Goal: Download file/media

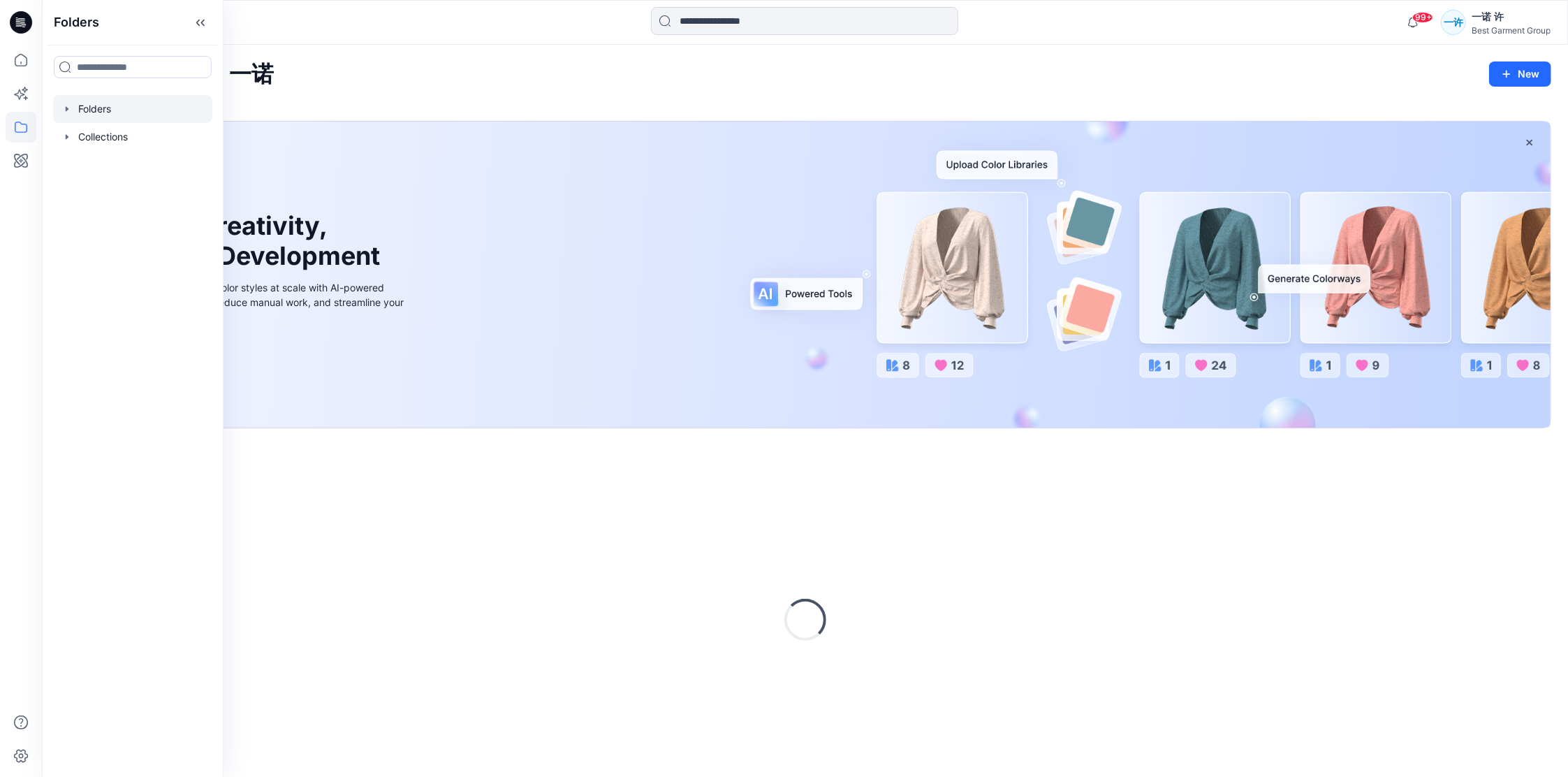
click at [124, 104] on div at bounding box center [132, 108] width 159 height 28
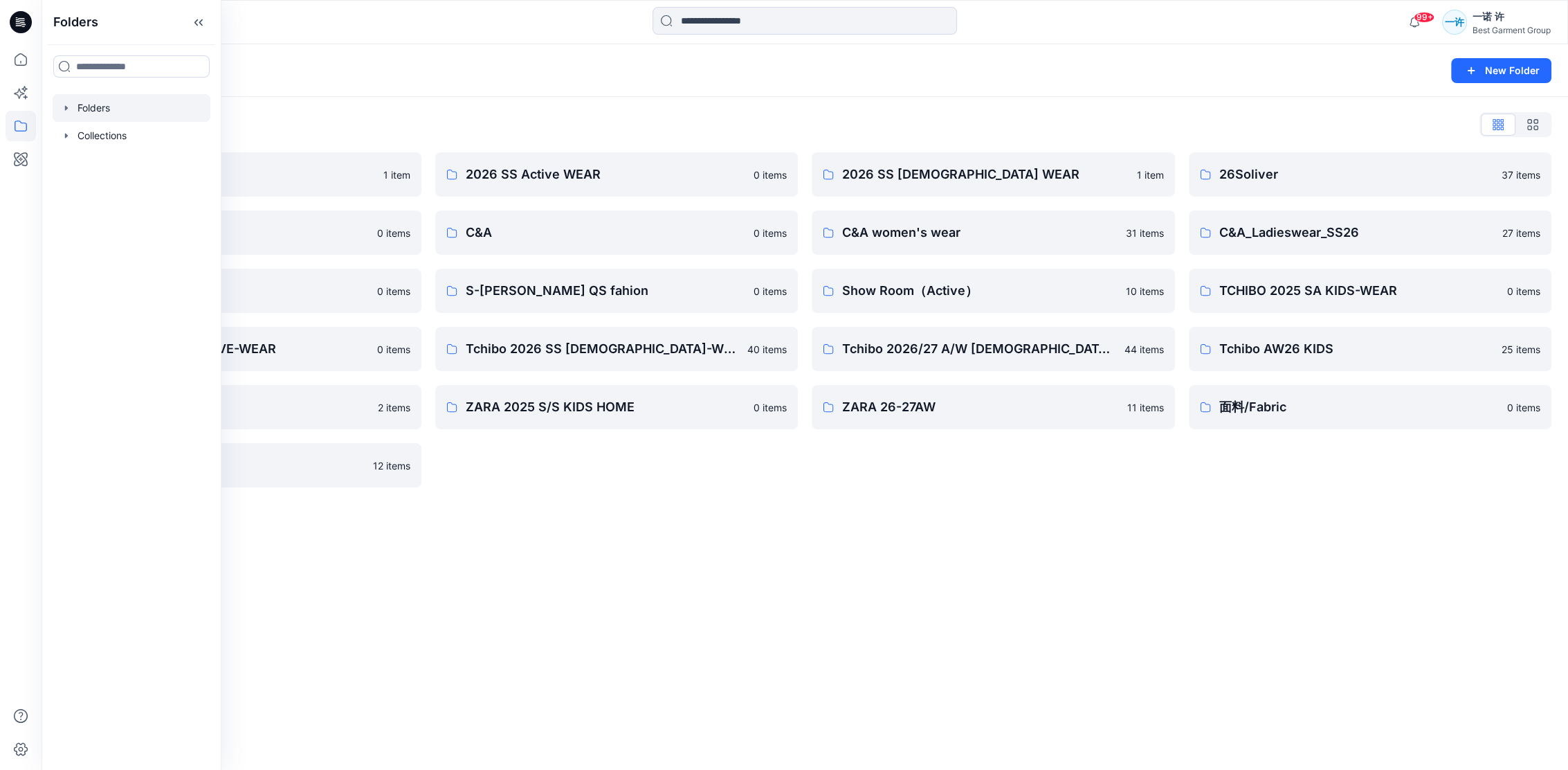
click at [1054, 476] on div "2026 SS [DEMOGRAPHIC_DATA] WEAR 1 item C&A women's wear 31 items Show Room（Acti…" at bounding box center [993, 320] width 363 height 335
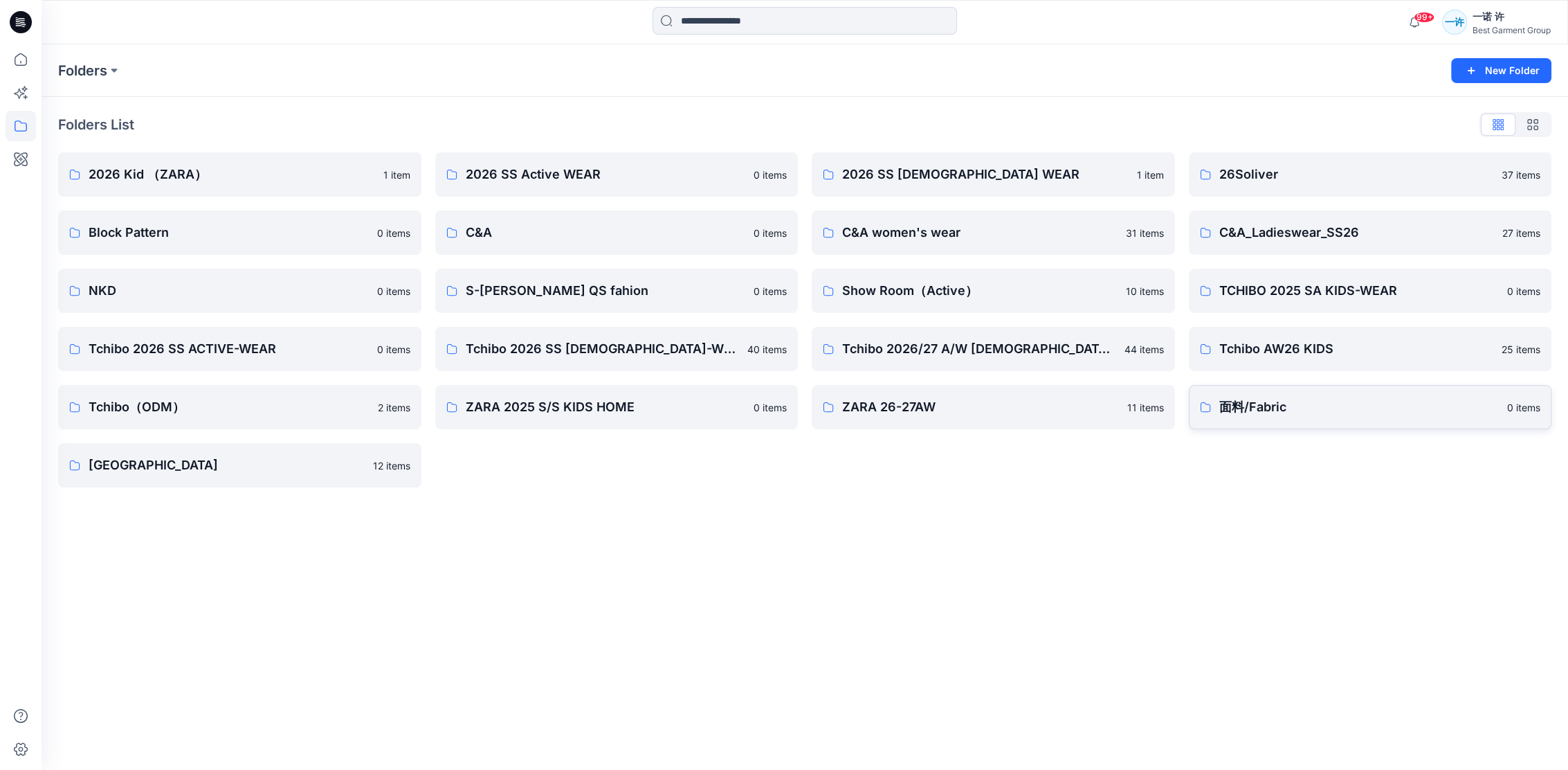
click at [1263, 401] on p "面料/Fabric" at bounding box center [1360, 407] width 280 height 19
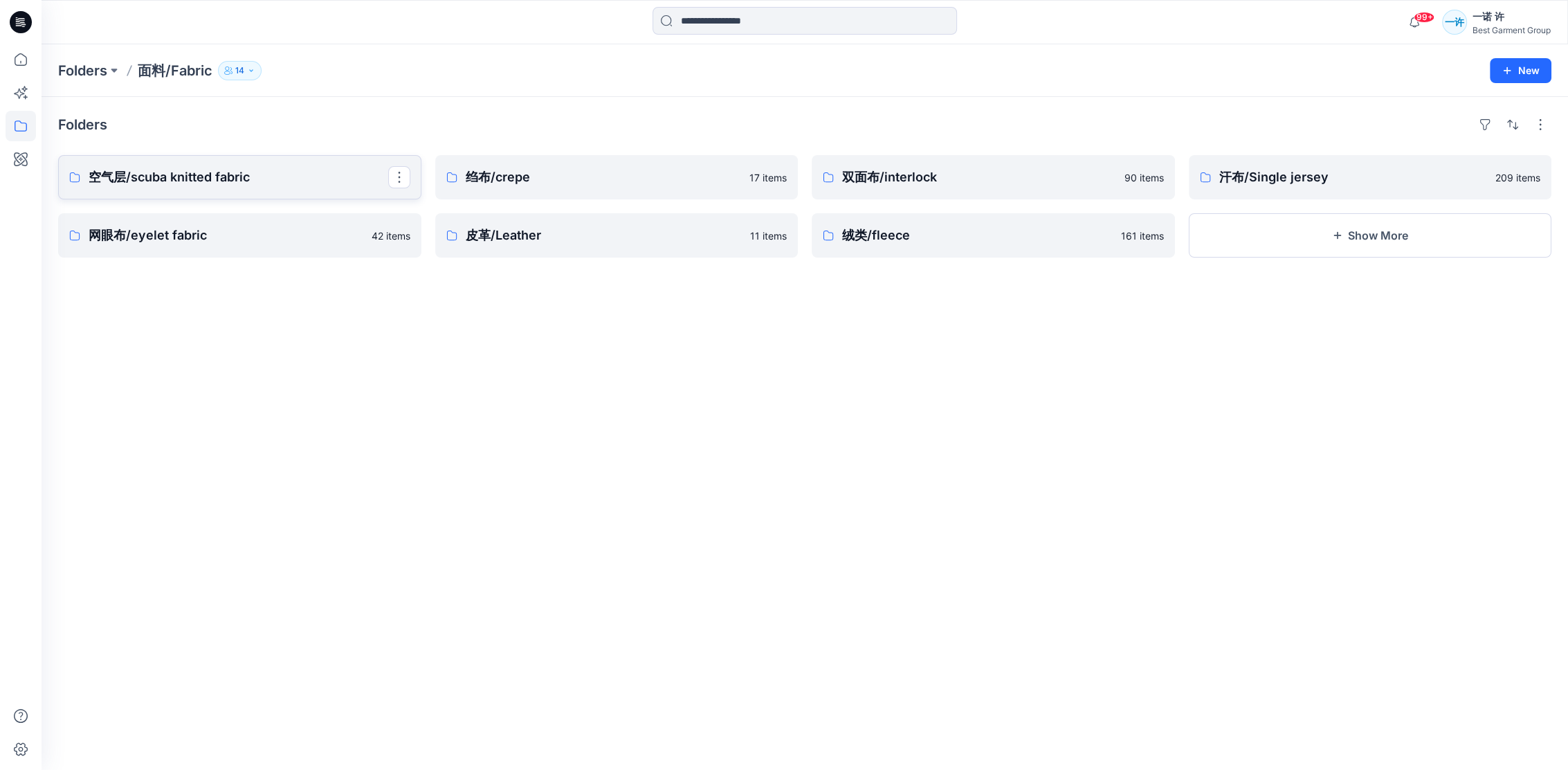
click at [187, 187] on link "空气层/scuba knitted fabric" at bounding box center [240, 177] width 363 height 44
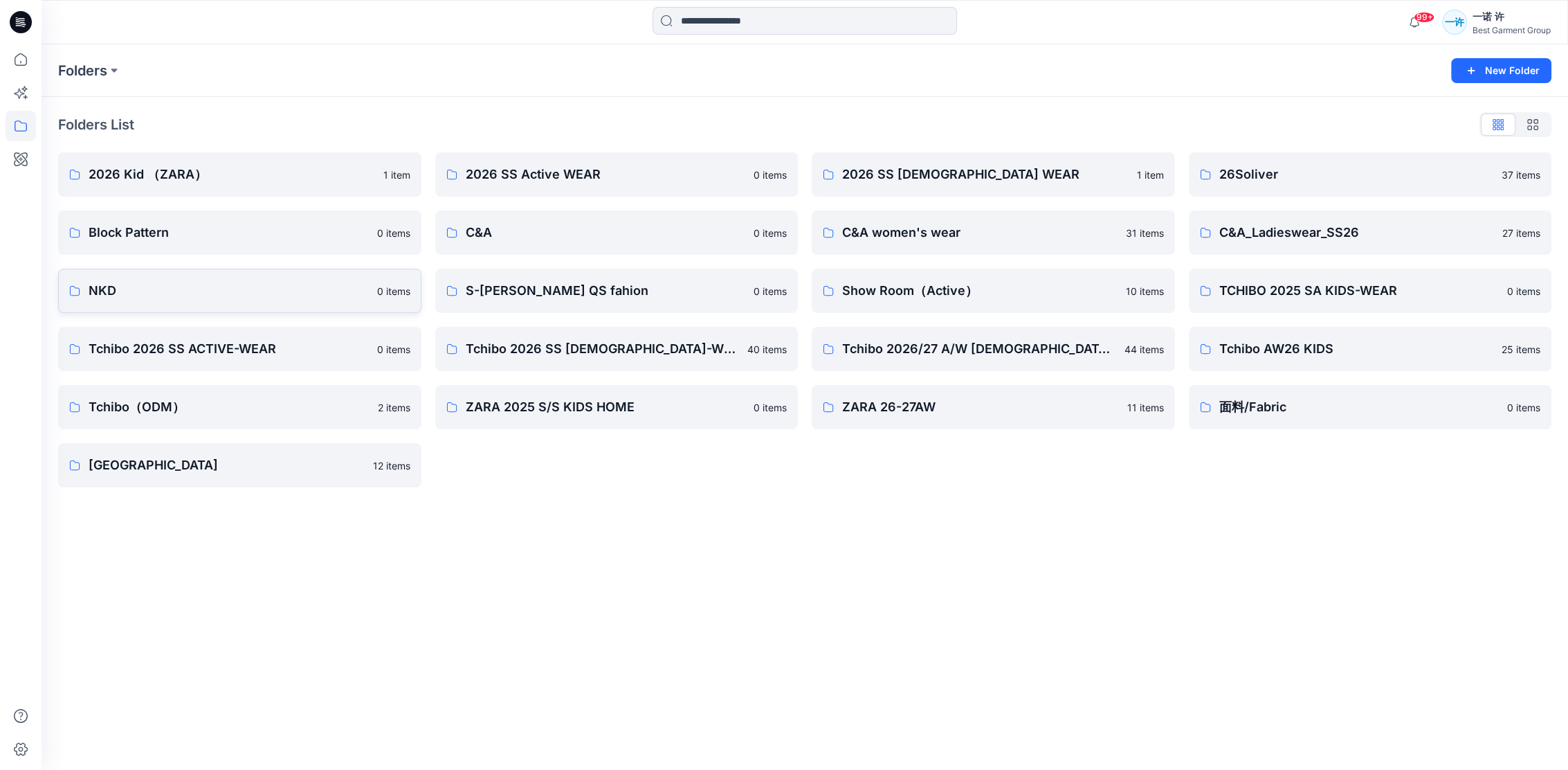
click at [235, 284] on p "NKD" at bounding box center [229, 290] width 280 height 19
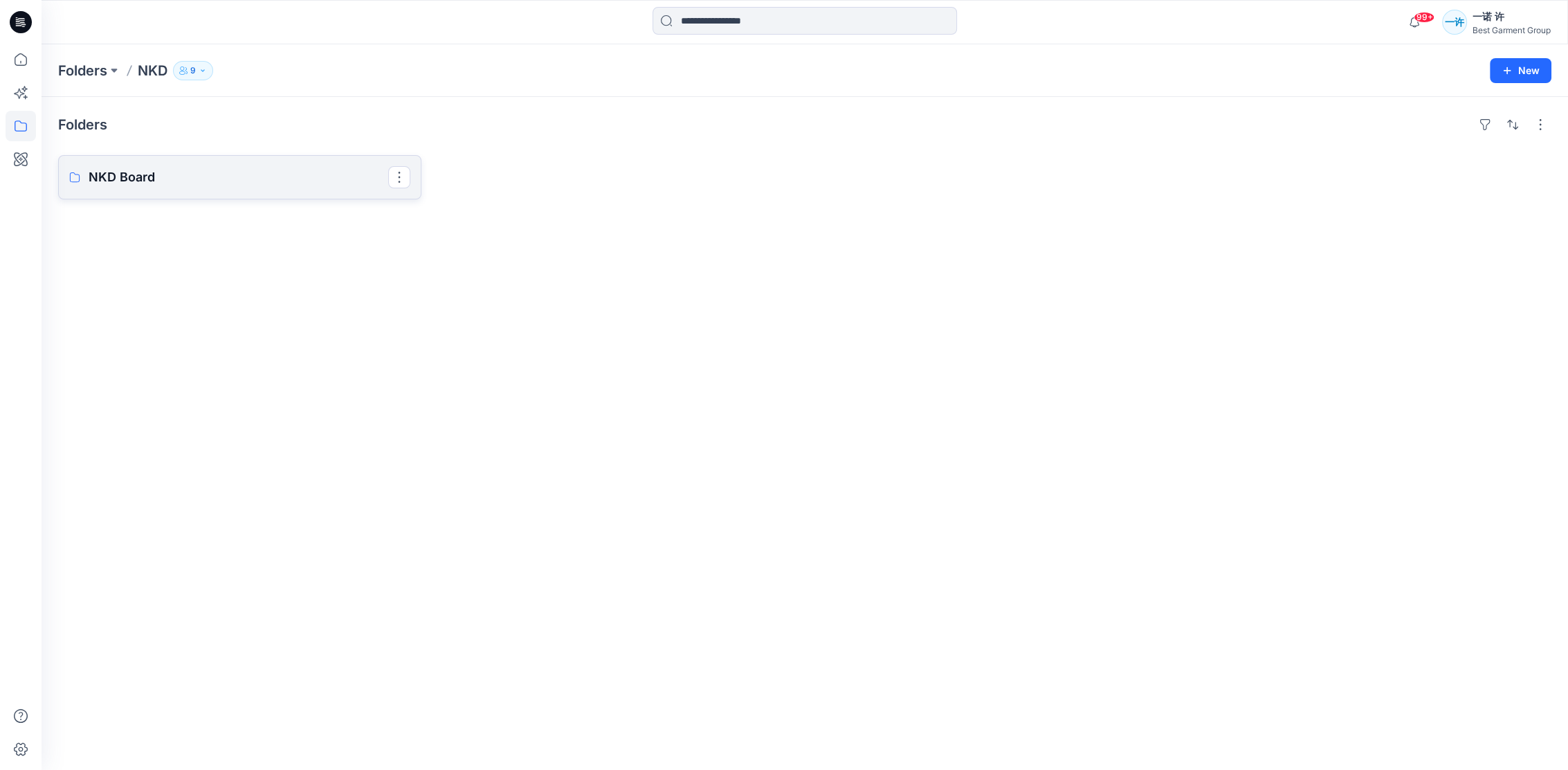
click at [306, 161] on link "NKD Board" at bounding box center [240, 177] width 363 height 44
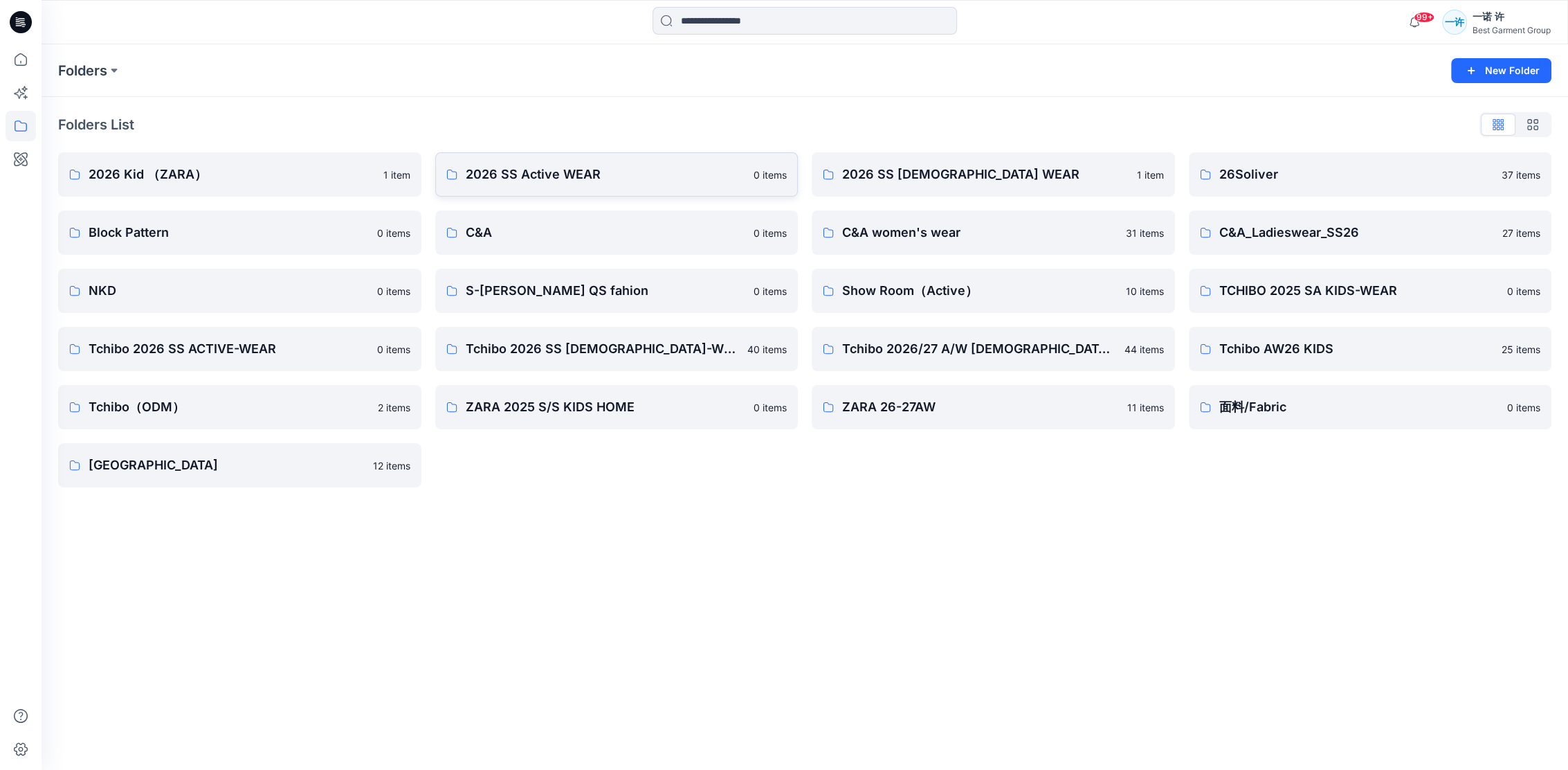
click at [636, 182] on p "2026 SS Active WEAR" at bounding box center [606, 174] width 280 height 19
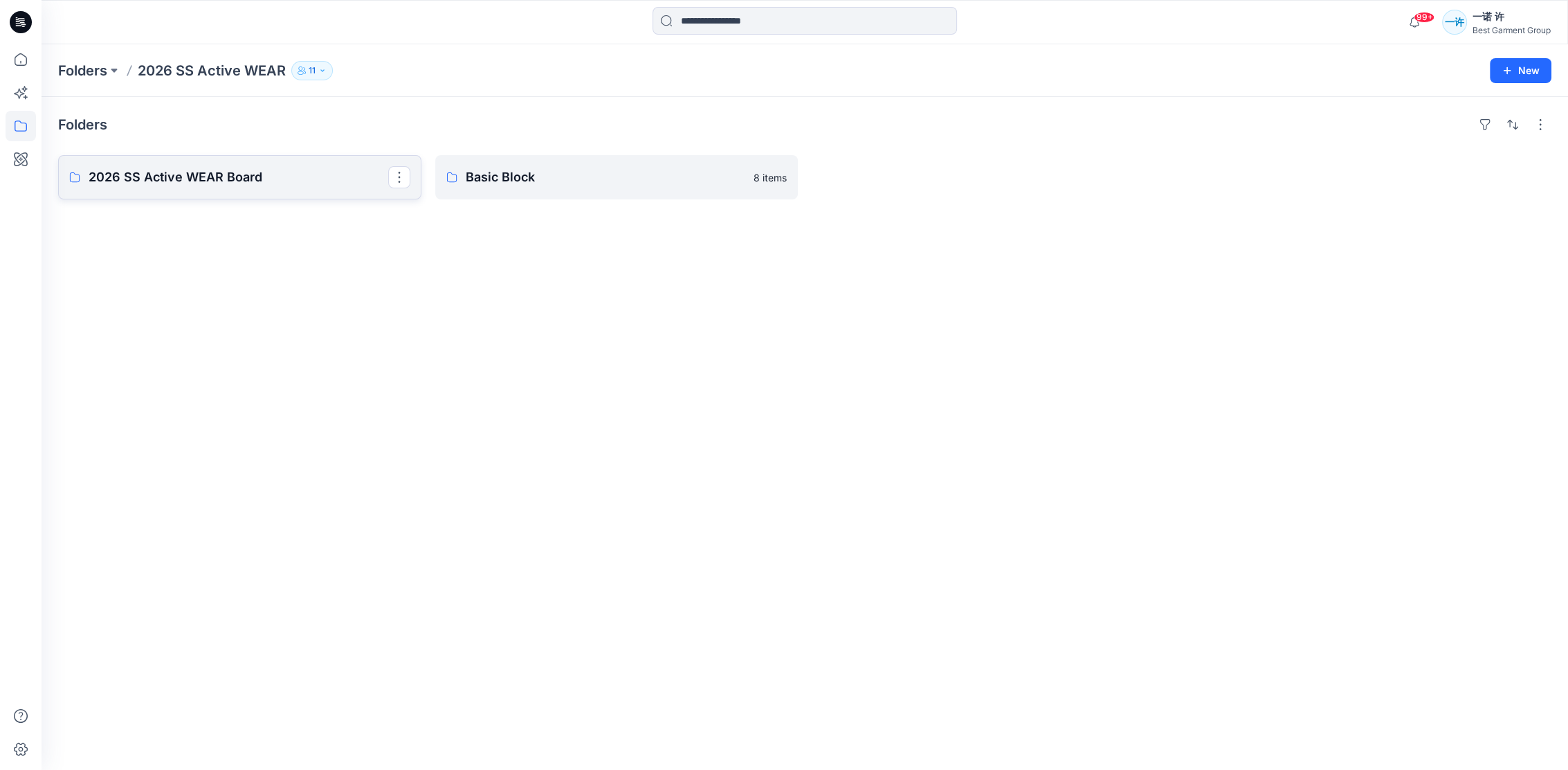
click at [227, 171] on p "2026 SS Active WEAR Board" at bounding box center [238, 177] width 299 height 19
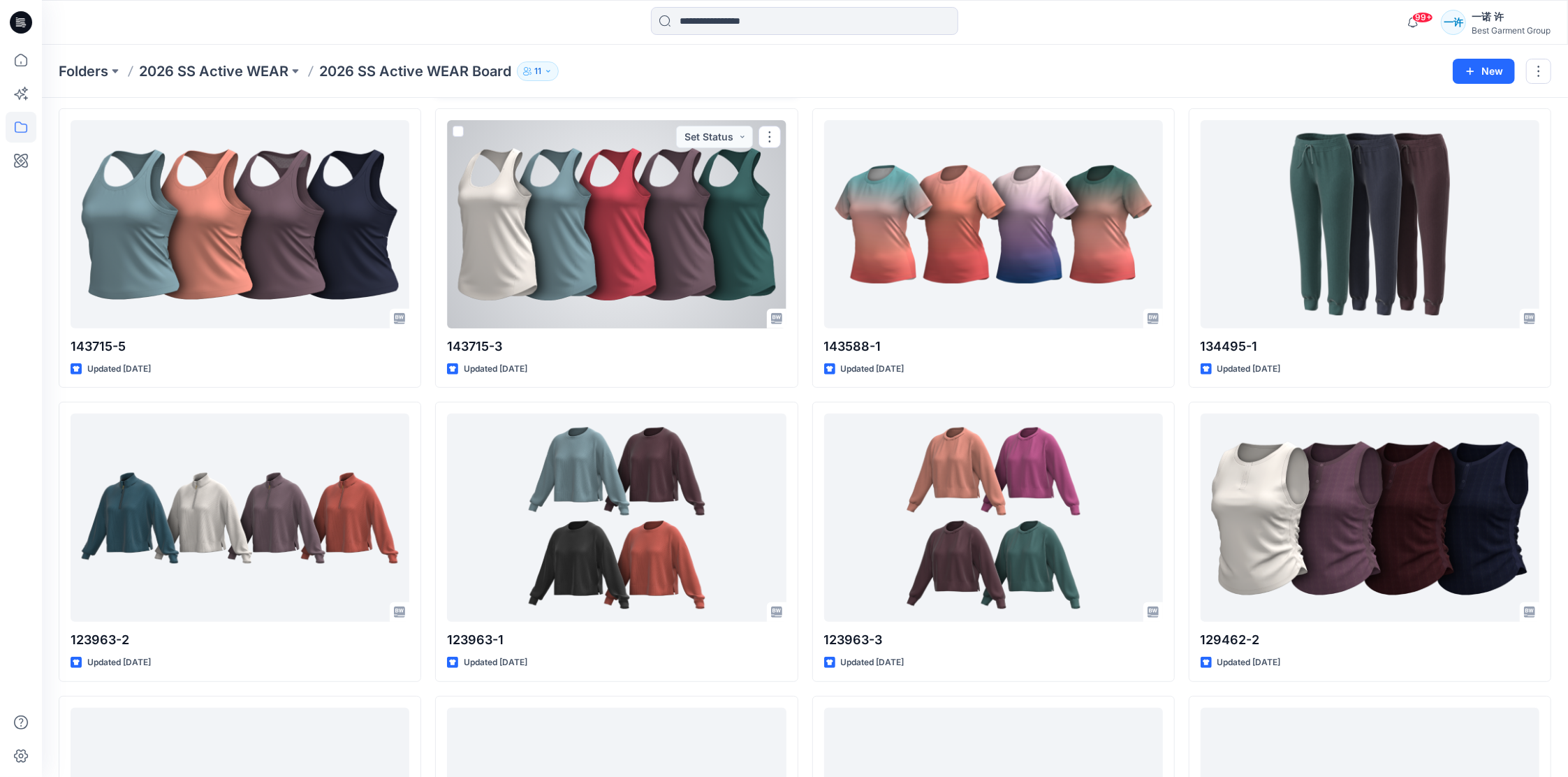
scroll to position [499, 0]
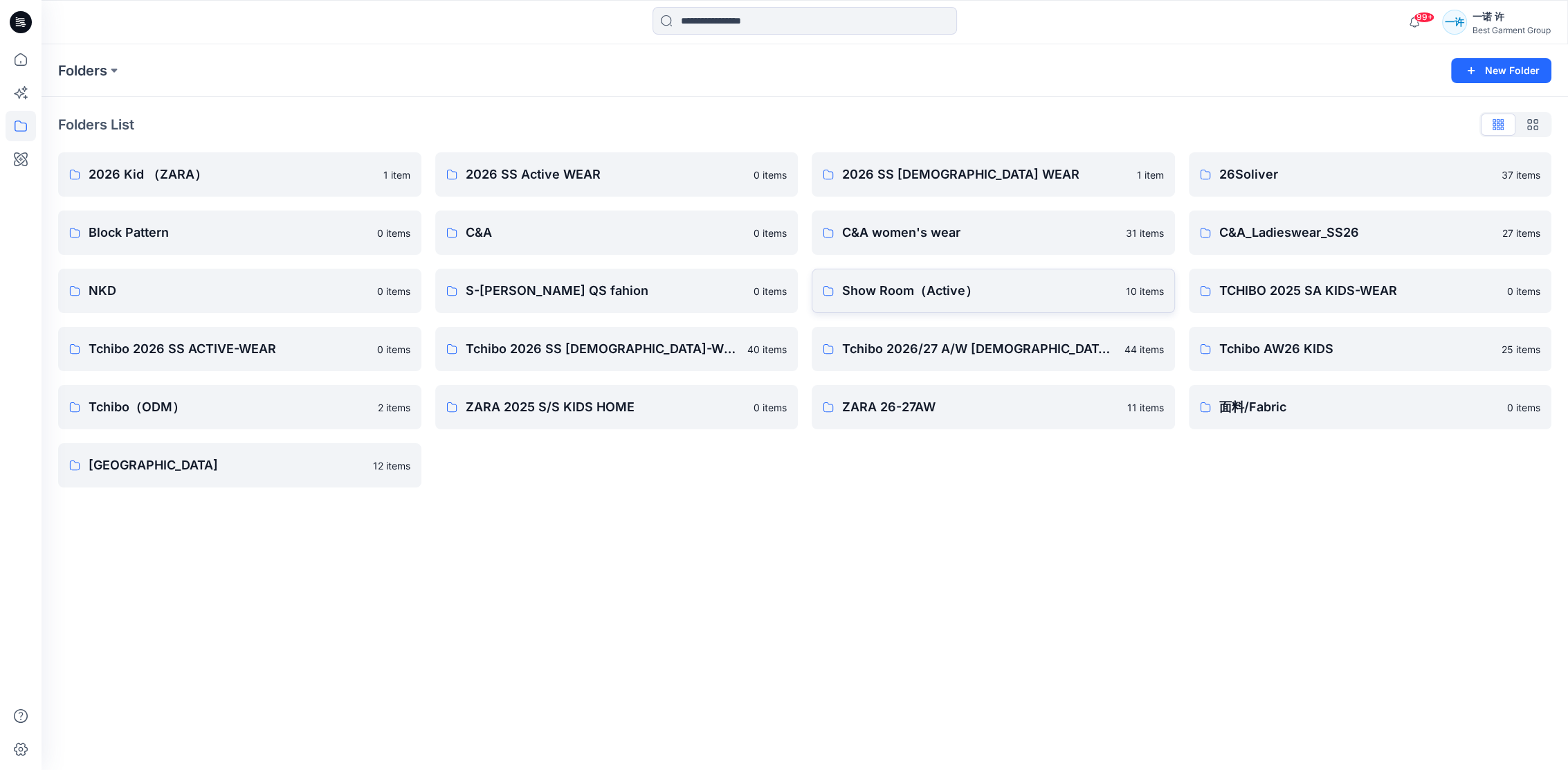
click at [978, 300] on p "Show Room（Active）" at bounding box center [980, 290] width 275 height 19
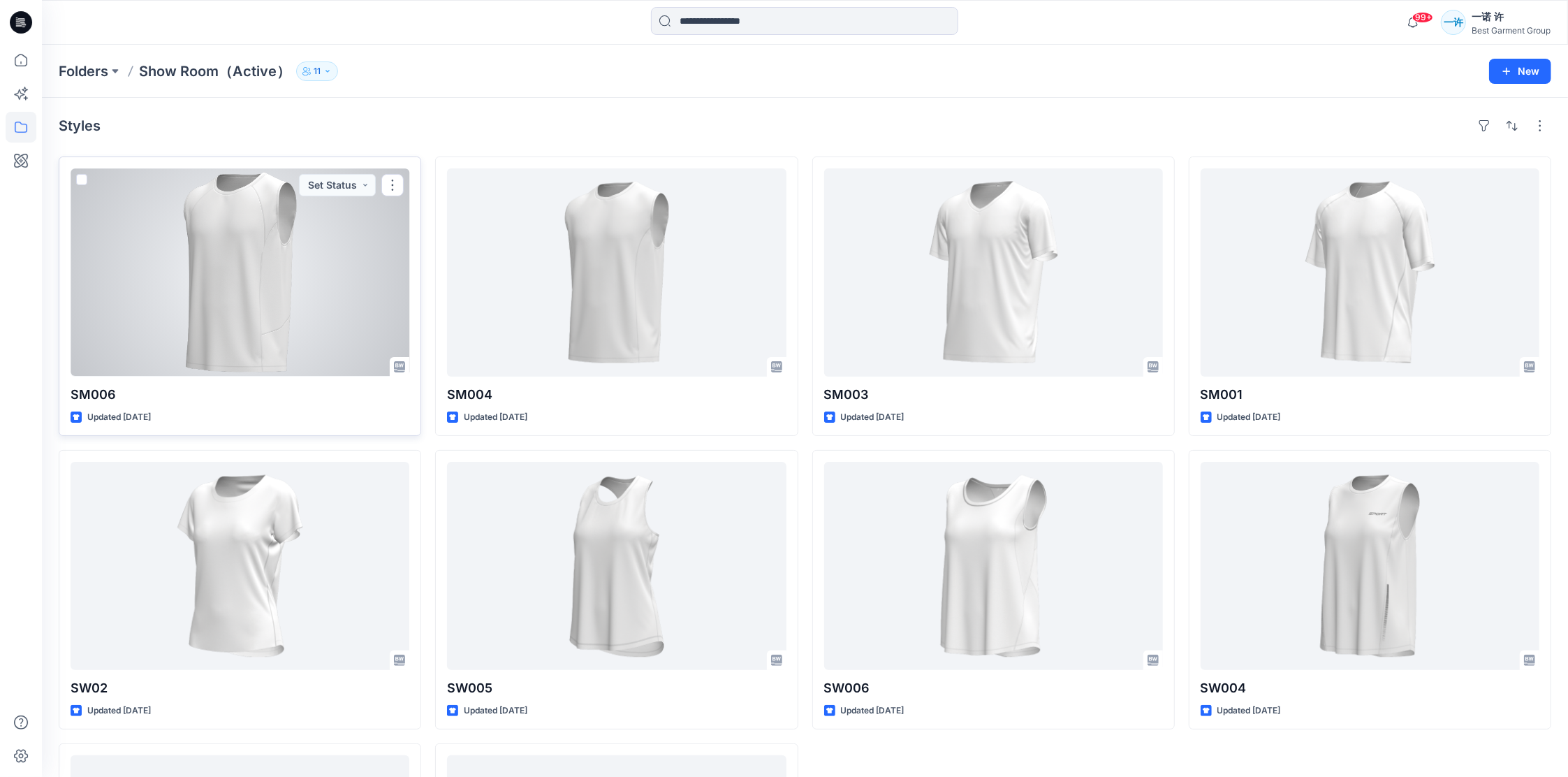
click at [226, 306] on div at bounding box center [239, 272] width 339 height 208
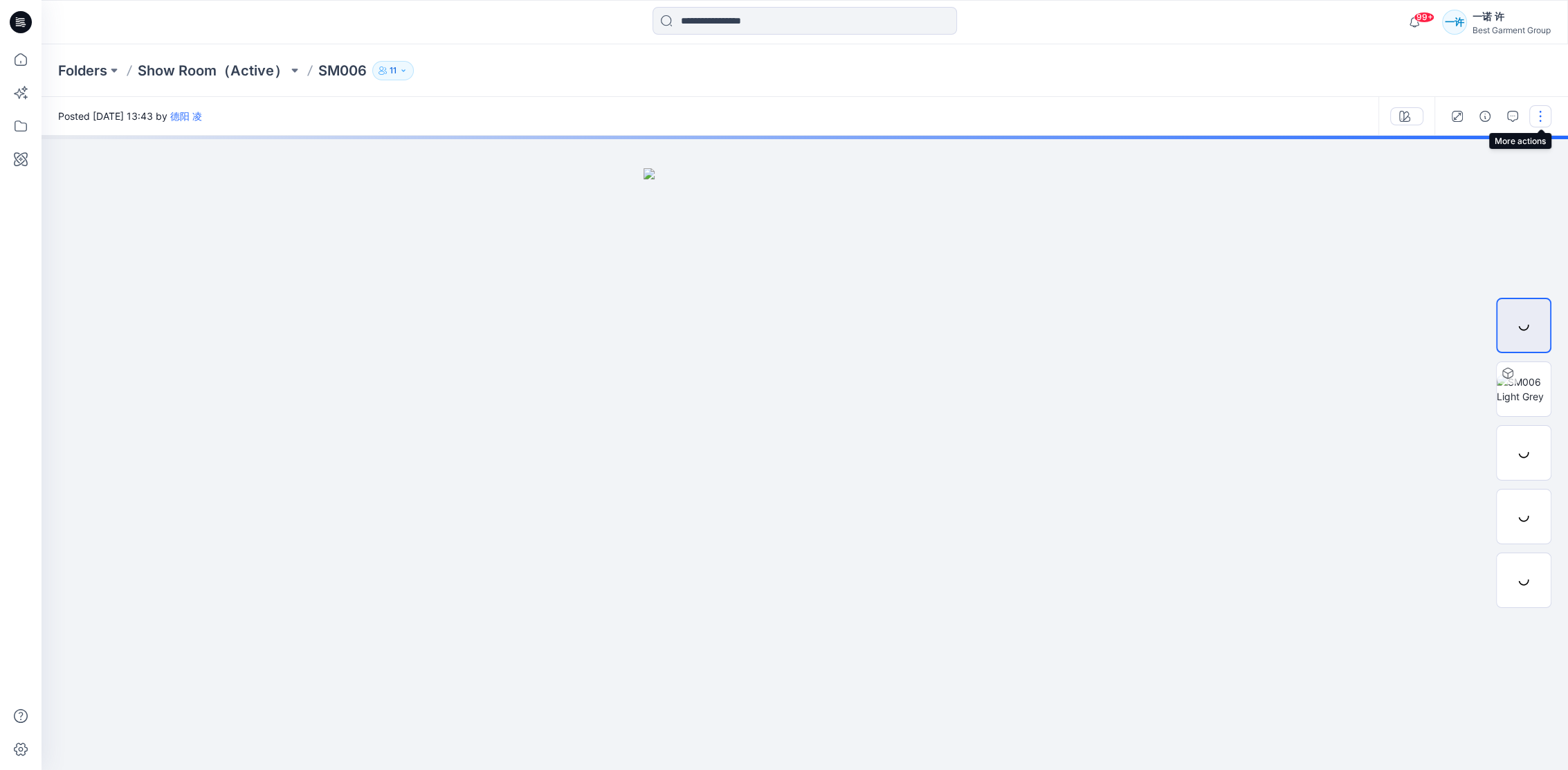
click at [1536, 115] on button "button" at bounding box center [1540, 116] width 22 height 22
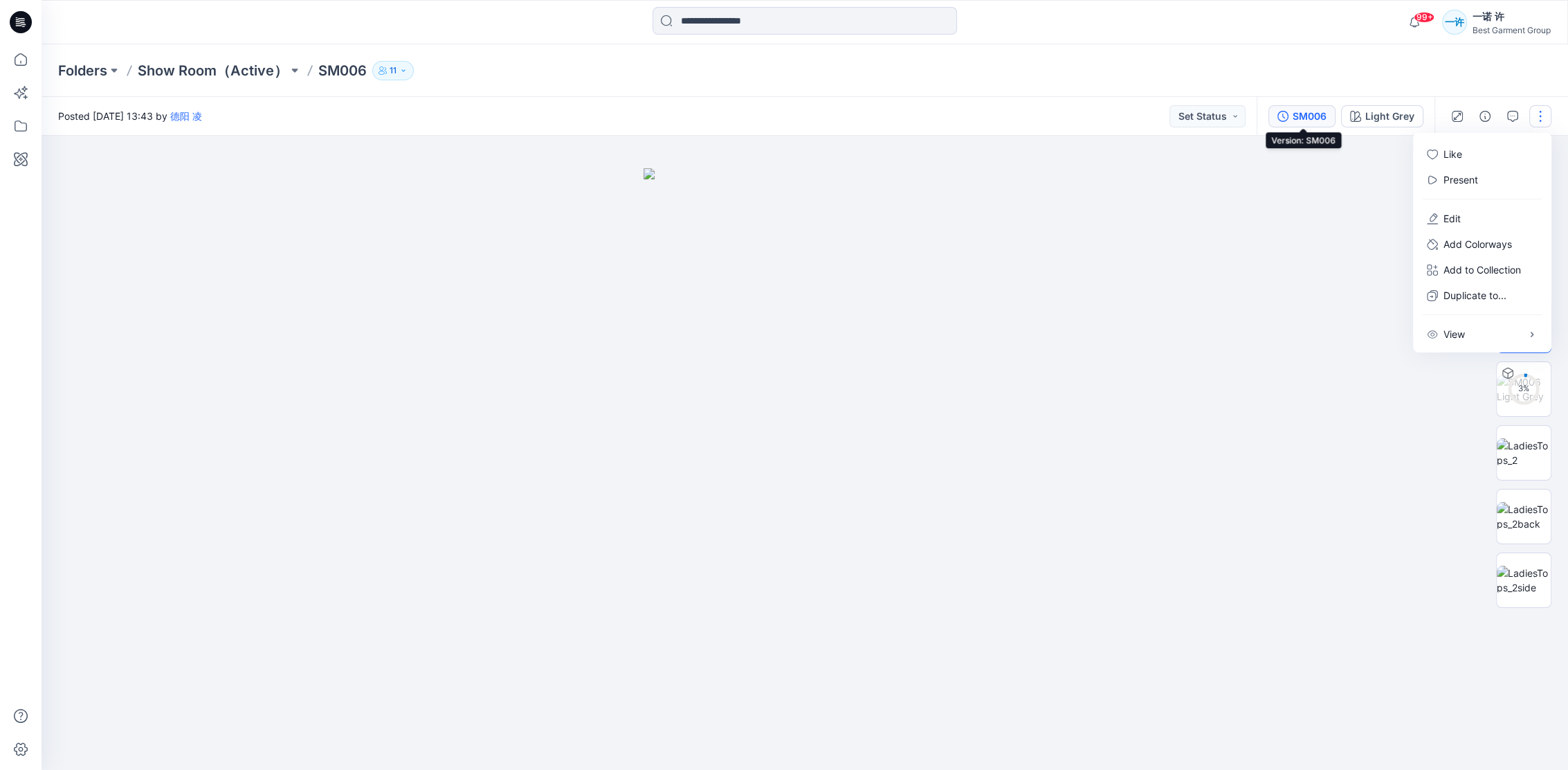
click at [1308, 112] on div "SM006" at bounding box center [1309, 116] width 34 height 15
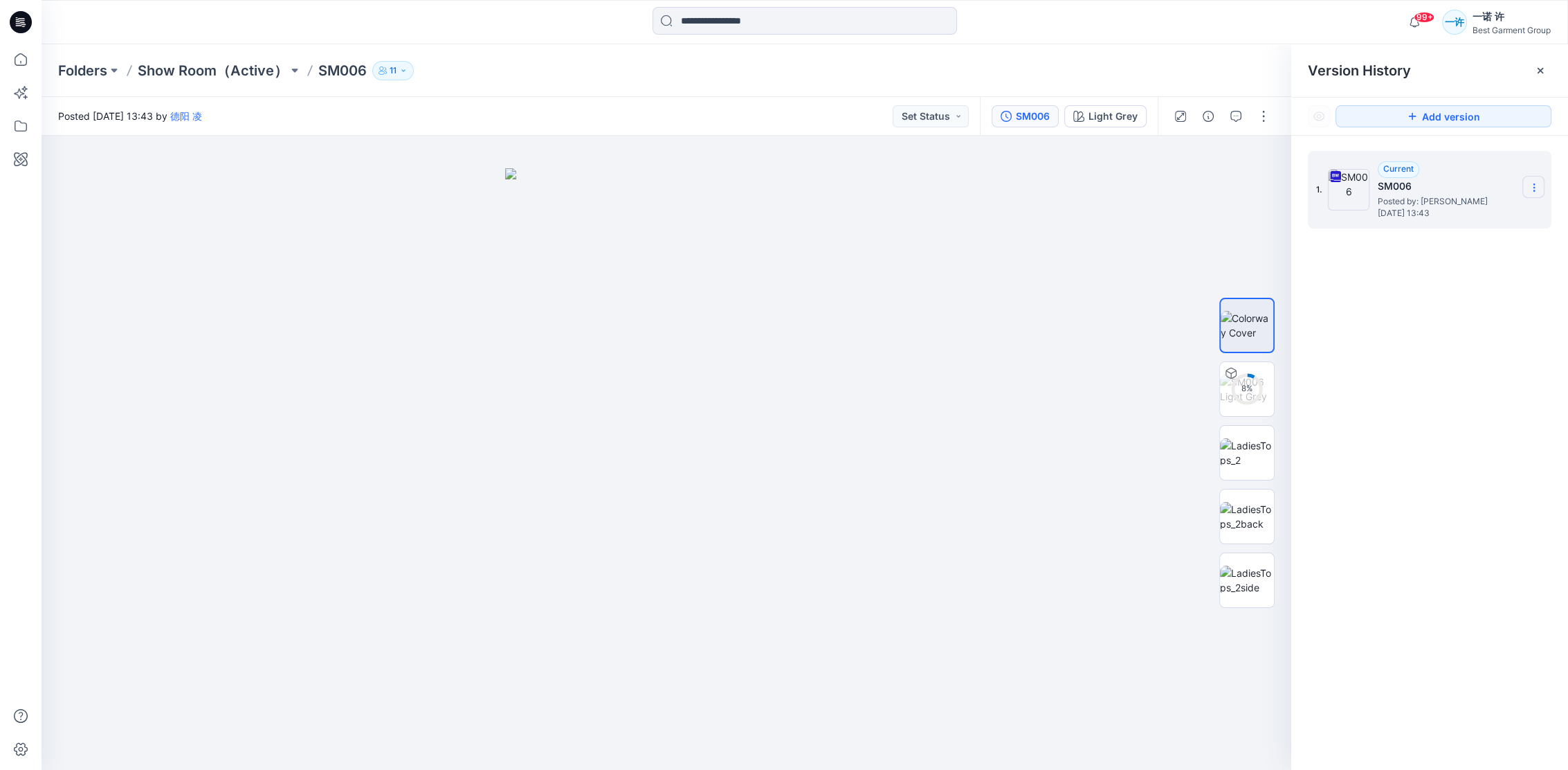
click at [1530, 178] on section at bounding box center [1533, 187] width 22 height 22
click at [1447, 217] on span "Download Source BW File" at bounding box center [1463, 215] width 115 height 17
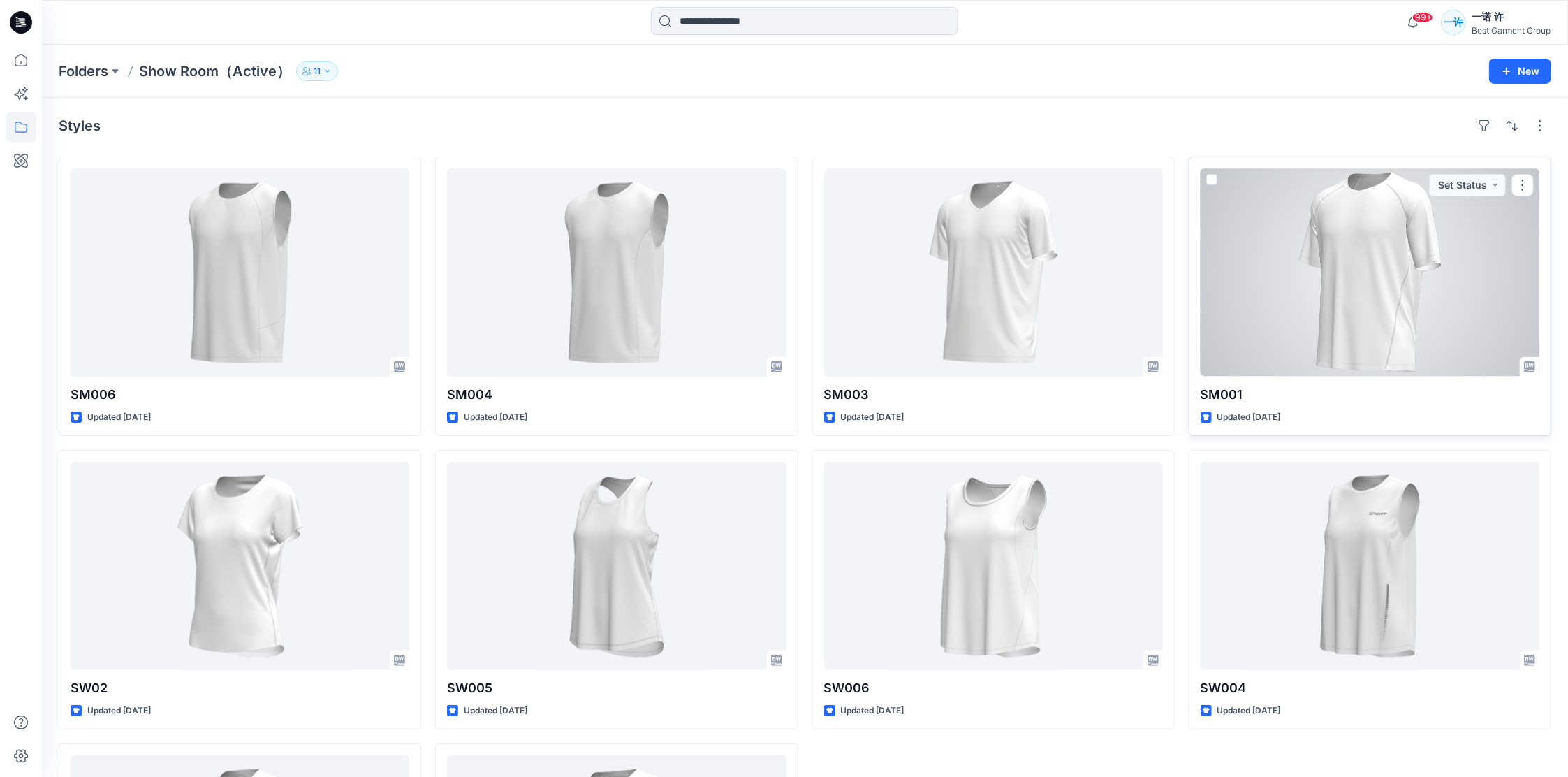
click at [1473, 251] on div at bounding box center [1370, 272] width 339 height 208
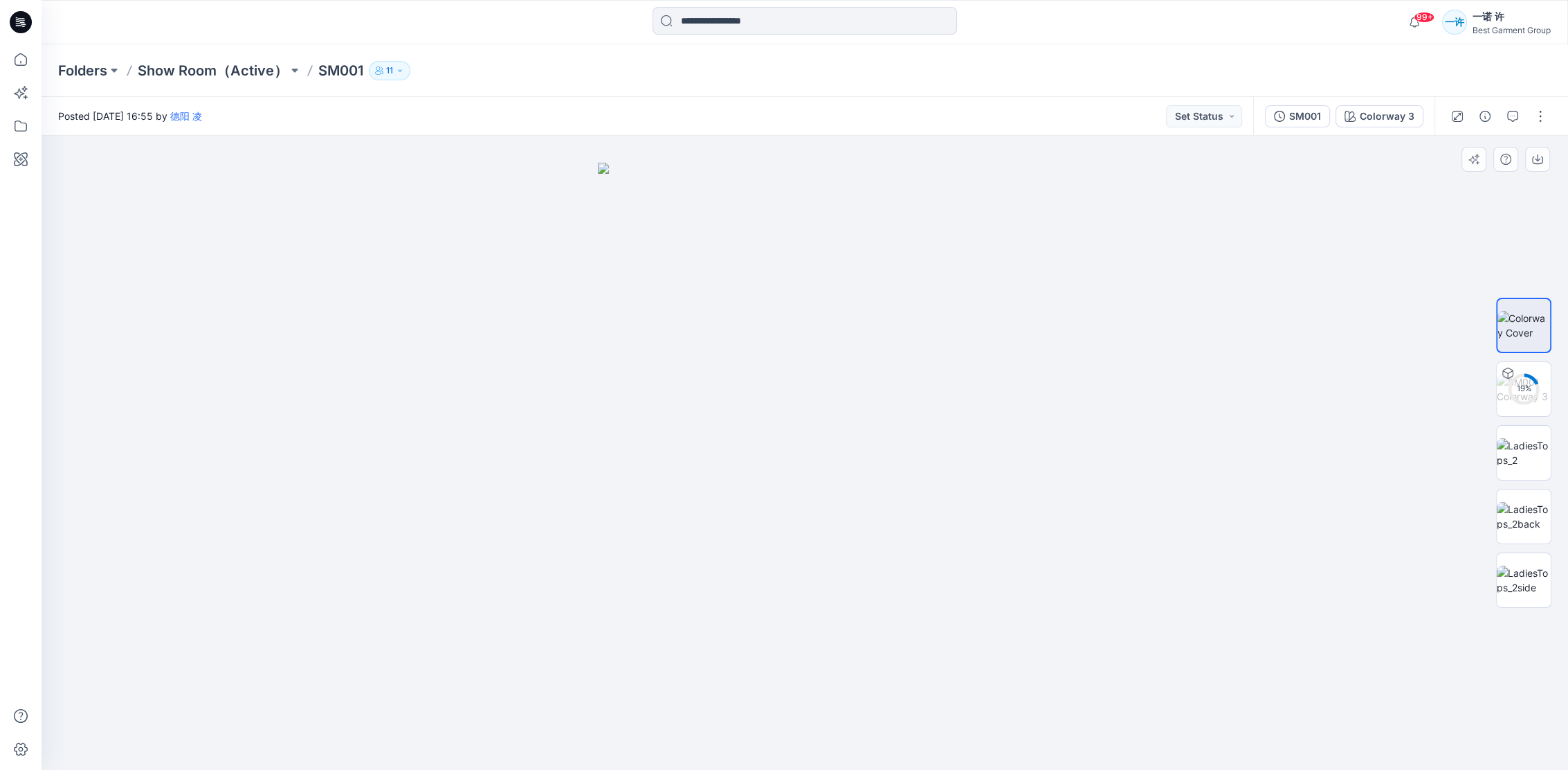
drag, startPoint x: 1040, startPoint y: 506, endPoint x: 941, endPoint y: 491, distance: 100.1
click at [941, 492] on div at bounding box center [805, 452] width 1527 height 634
click at [1522, 389] on div "5 %" at bounding box center [1524, 388] width 33 height 12
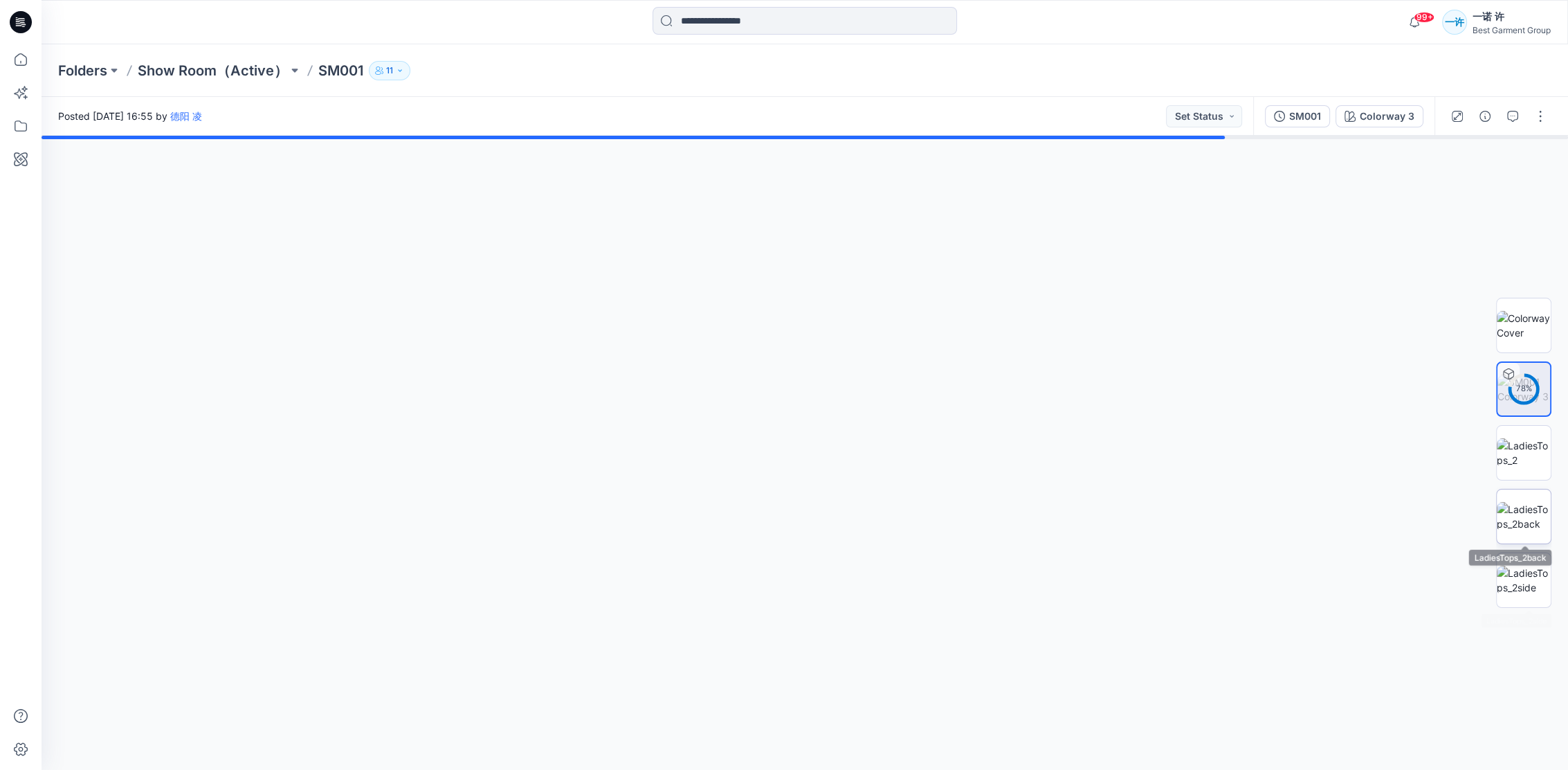
click at [1529, 511] on img at bounding box center [1523, 516] width 54 height 29
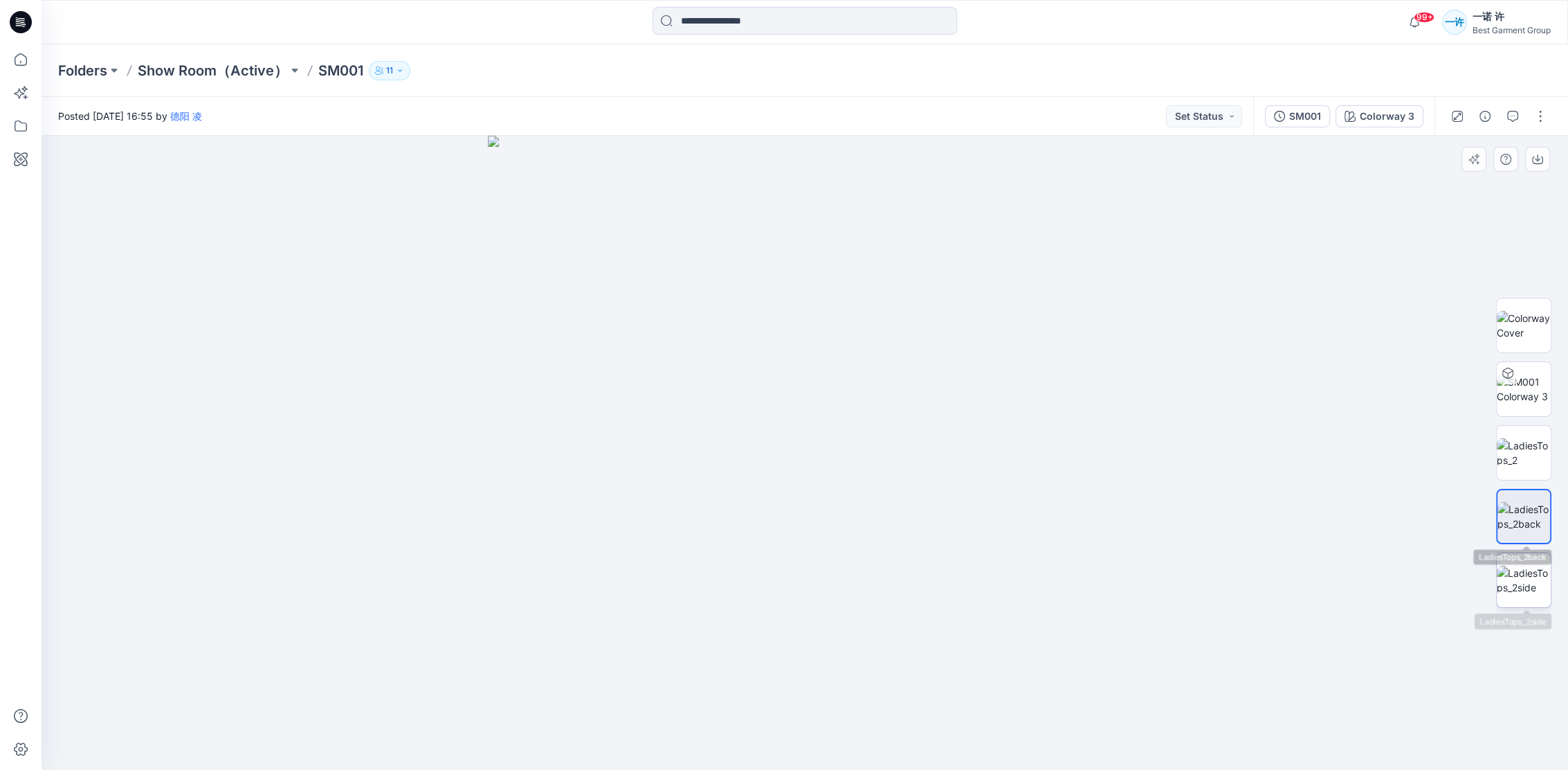
click at [1519, 568] on img at bounding box center [1523, 580] width 54 height 29
click at [1309, 117] on div "SM001" at bounding box center [1305, 116] width 32 height 15
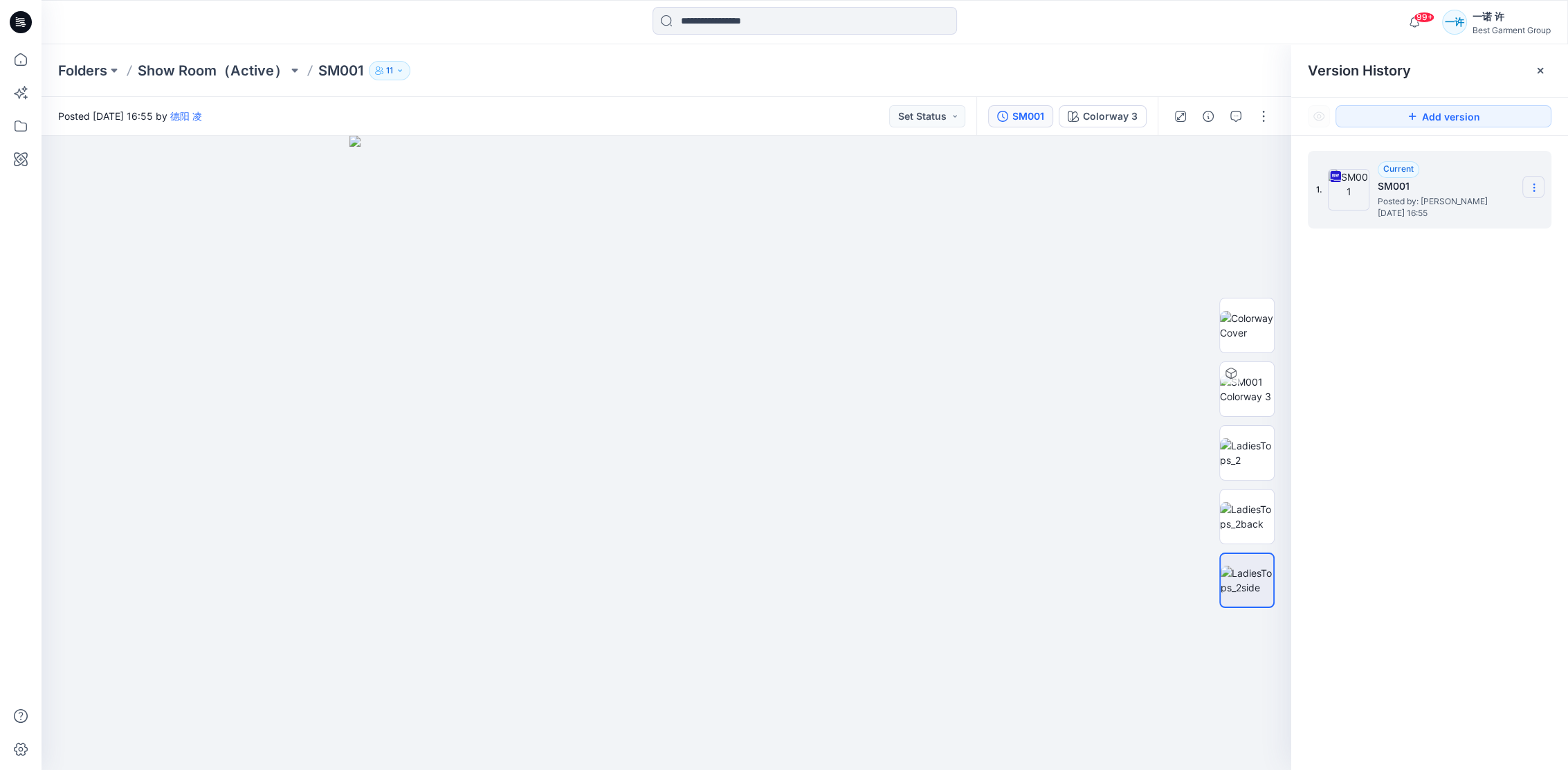
click at [1529, 183] on icon at bounding box center [1534, 187] width 11 height 11
click at [1471, 216] on span "Download Source BW File" at bounding box center [1463, 215] width 115 height 17
click at [23, 68] on icon at bounding box center [21, 59] width 31 height 31
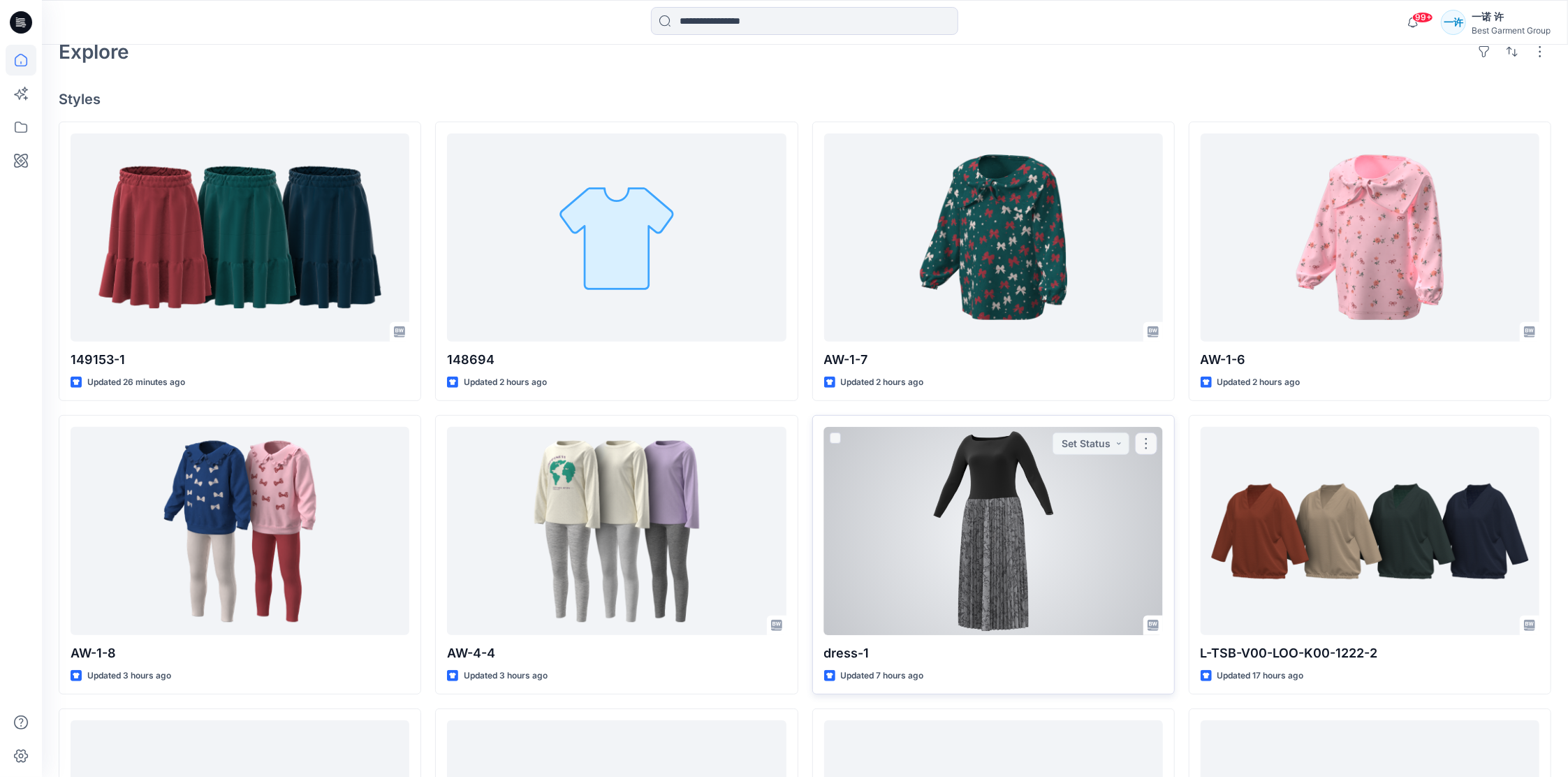
scroll to position [558, 0]
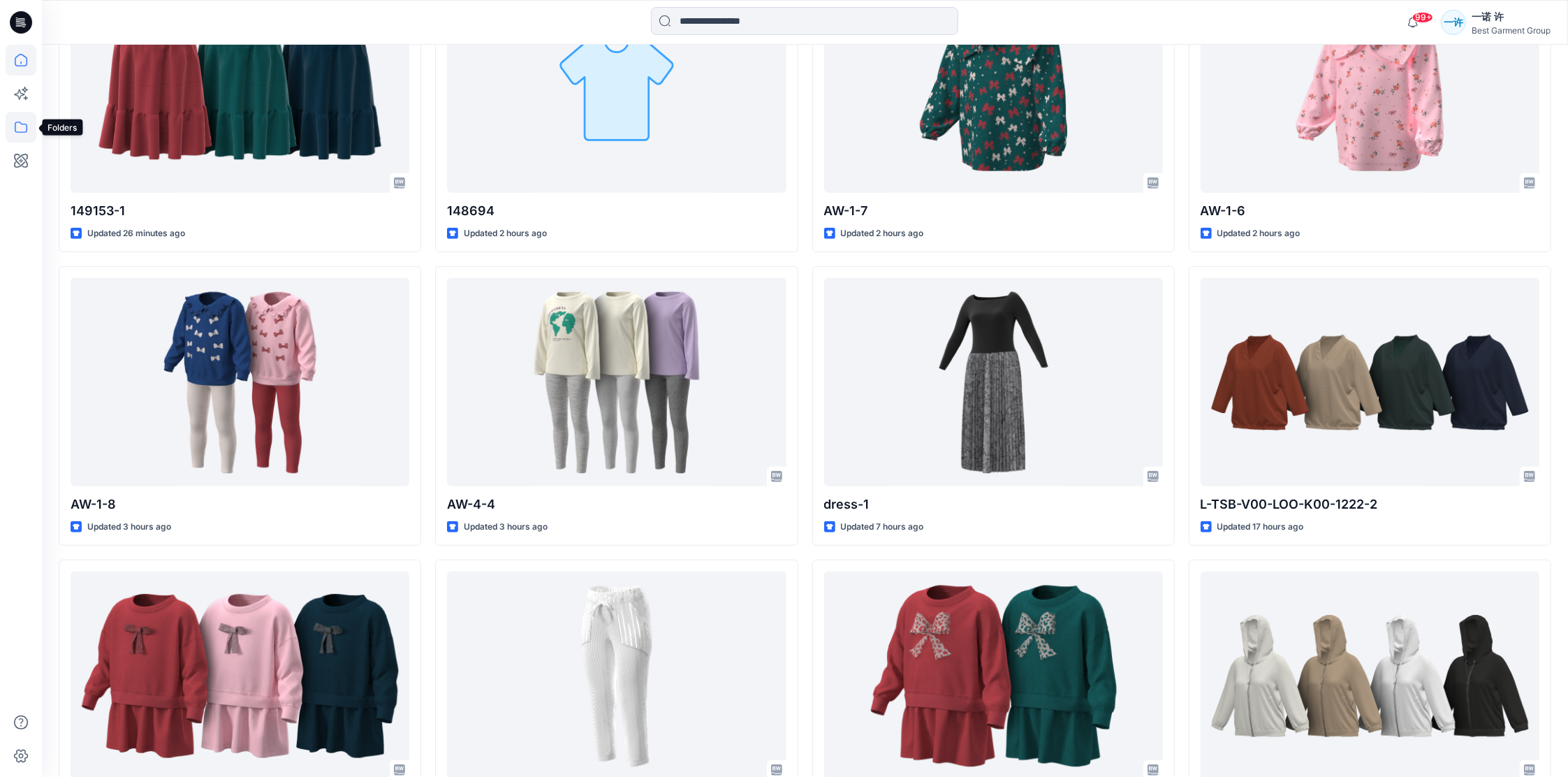
click at [26, 116] on icon at bounding box center [21, 126] width 31 height 31
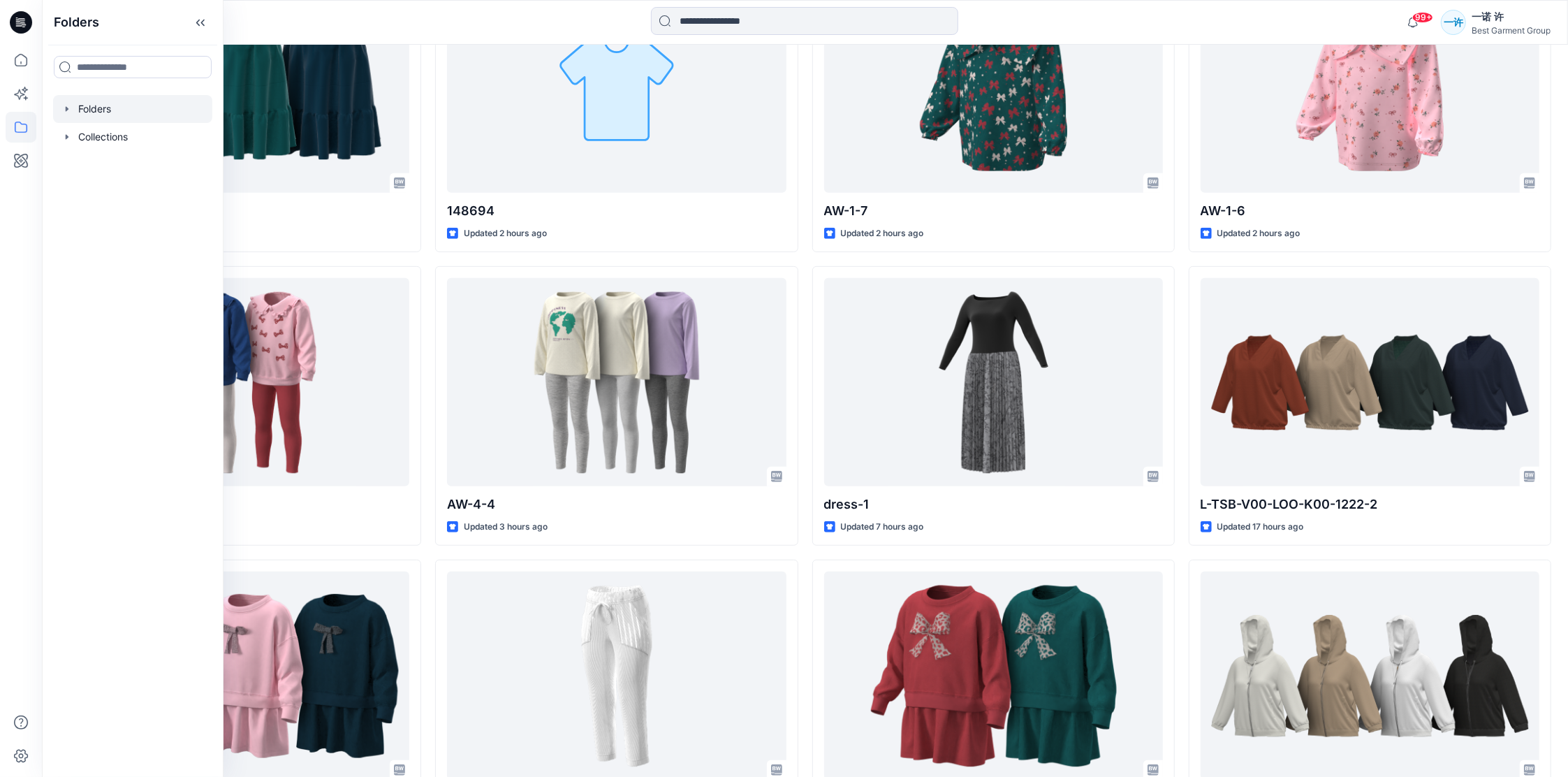
click at [104, 102] on div at bounding box center [132, 108] width 159 height 28
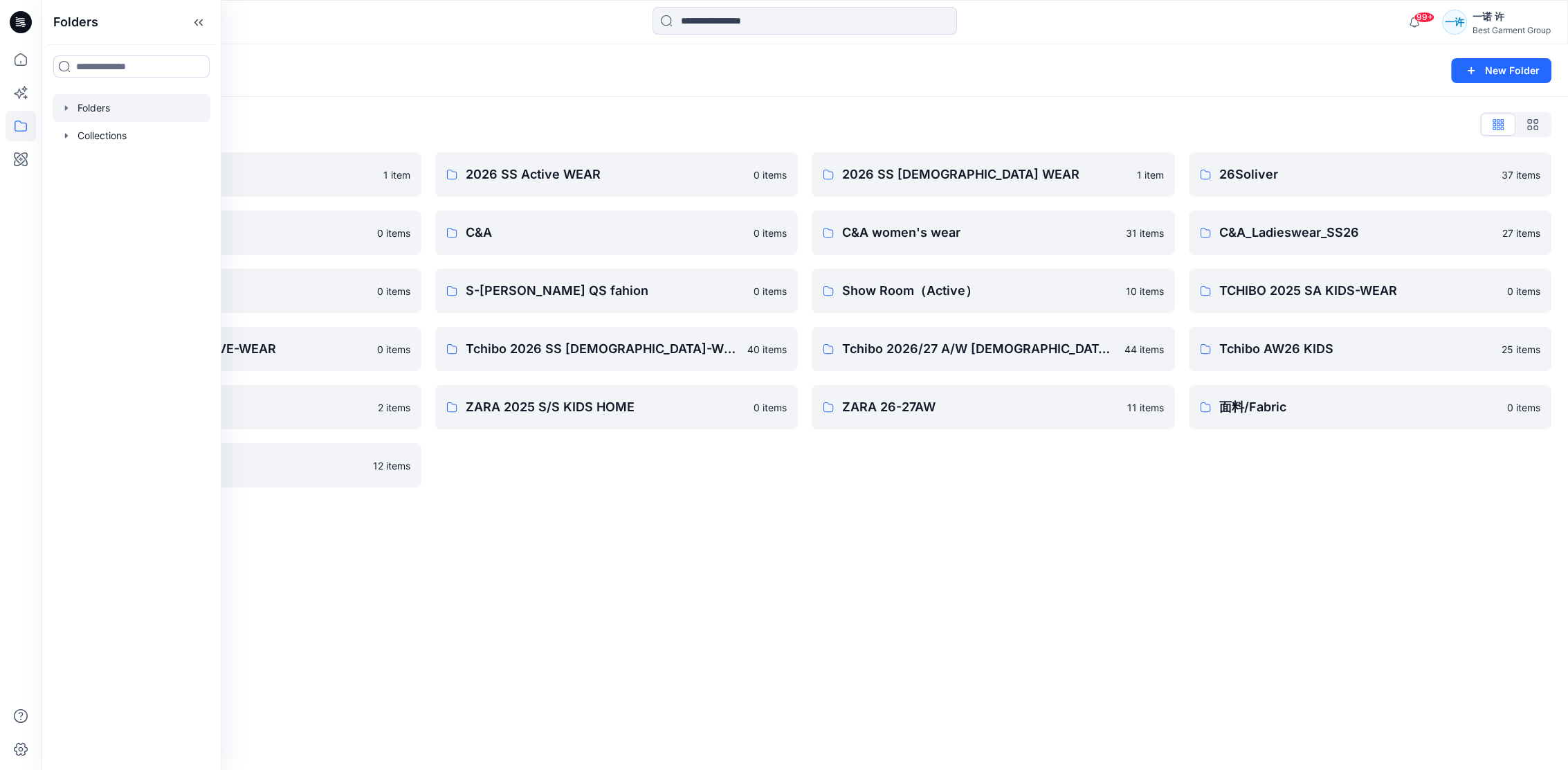
drag, startPoint x: 742, startPoint y: 87, endPoint x: 606, endPoint y: 131, distance: 142.9
click at [742, 85] on div "Folders New Folder" at bounding box center [805, 70] width 1527 height 52
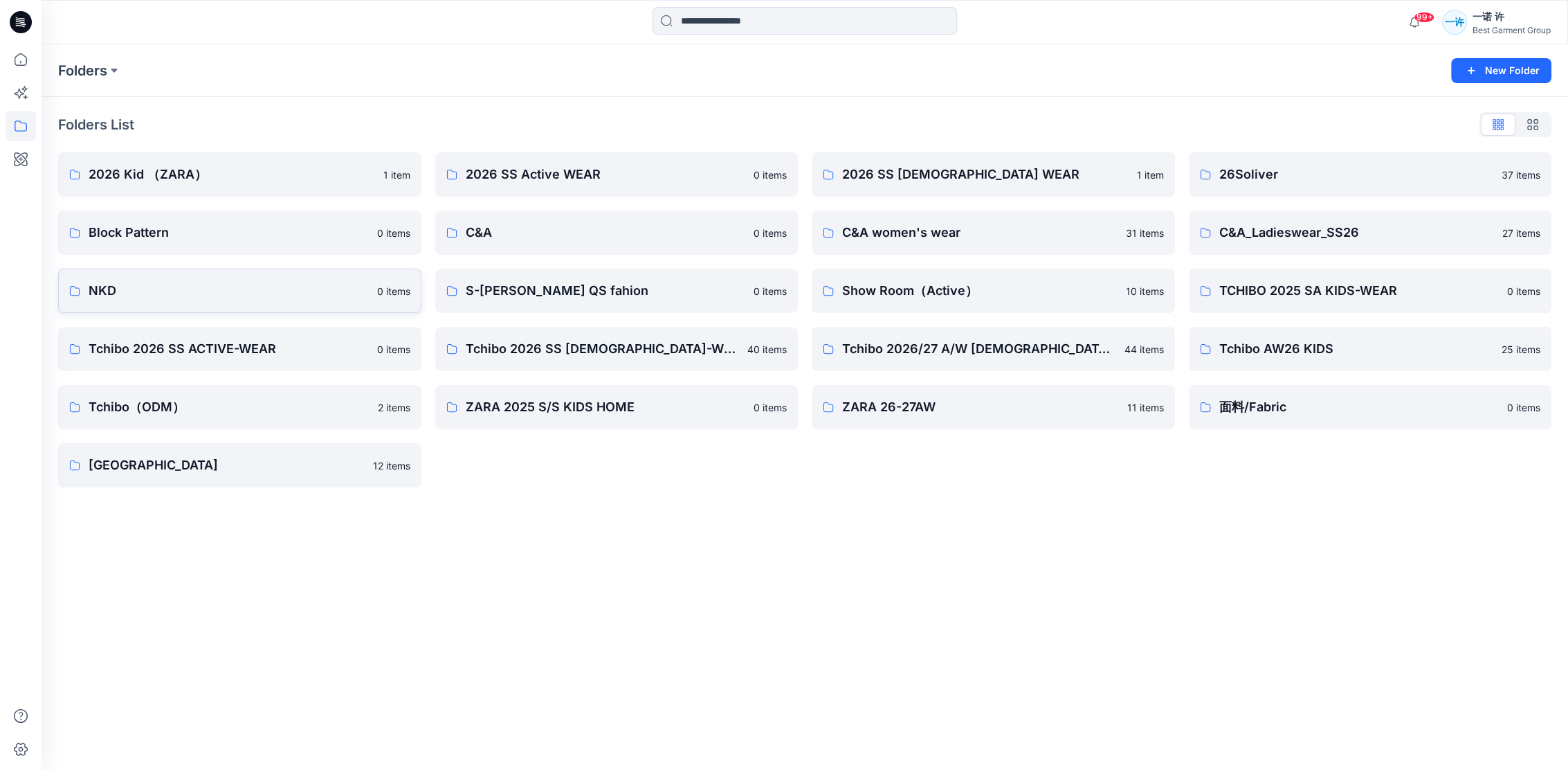
click at [205, 291] on p "NKD" at bounding box center [229, 290] width 280 height 19
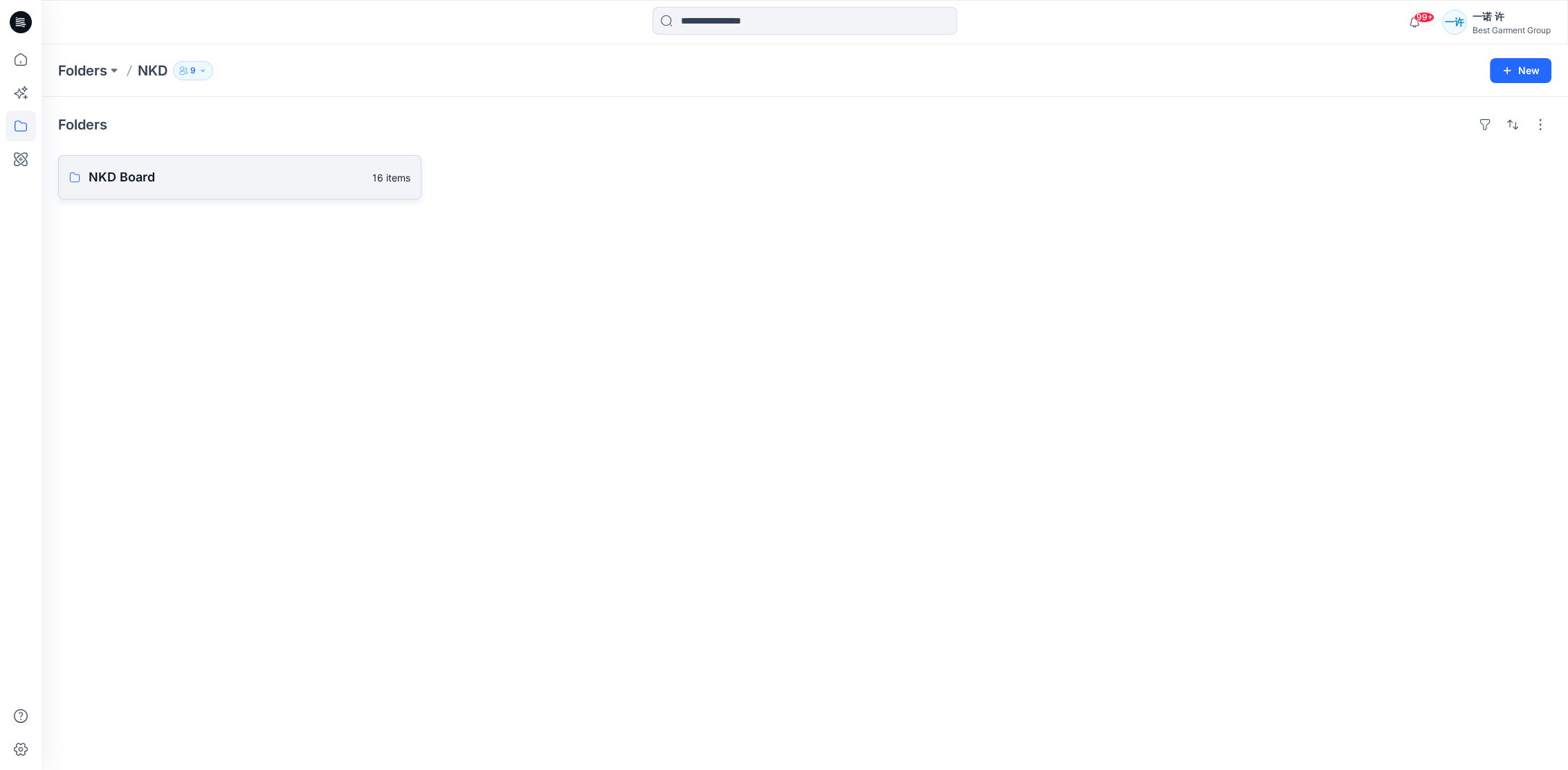
click at [205, 186] on p "NKD Board" at bounding box center [226, 177] width 275 height 19
